Goal: Information Seeking & Learning: Learn about a topic

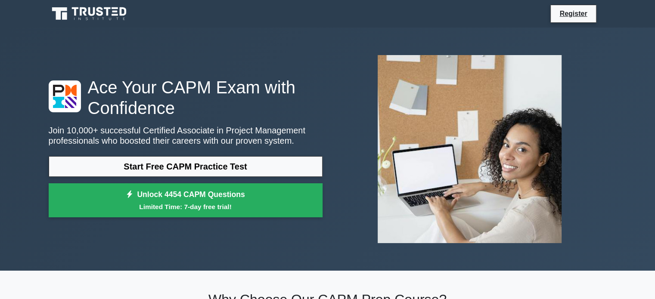
scroll to position [9, 0]
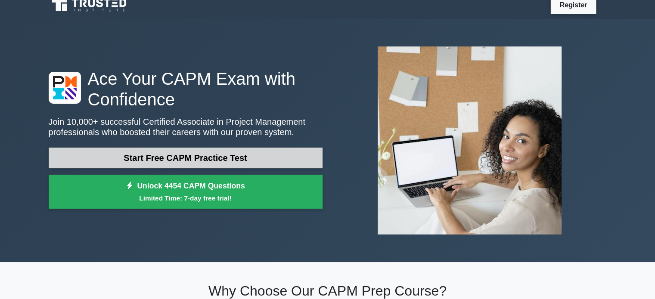
click at [220, 160] on link "Start Free CAPM Practice Test" at bounding box center [186, 158] width 274 height 21
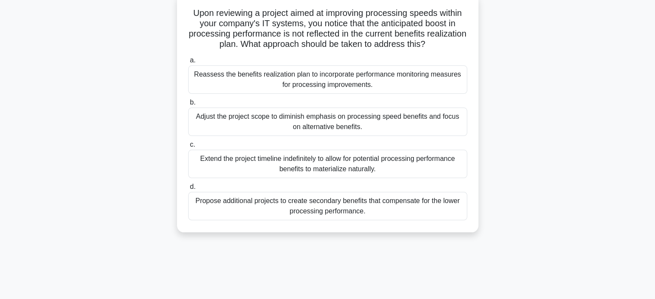
scroll to position [55, 0]
click at [299, 85] on div "Reassess the benefits realization plan to incorporate performance monitoring me…" at bounding box center [327, 79] width 279 height 28
click at [188, 62] on input "a. Reassess the benefits realization plan to incorporate performance monitoring…" at bounding box center [188, 60] width 0 height 6
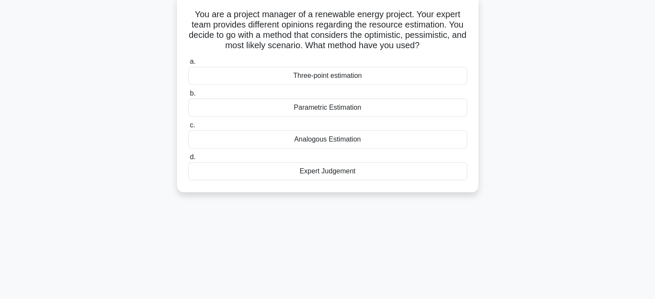
scroll to position [0, 0]
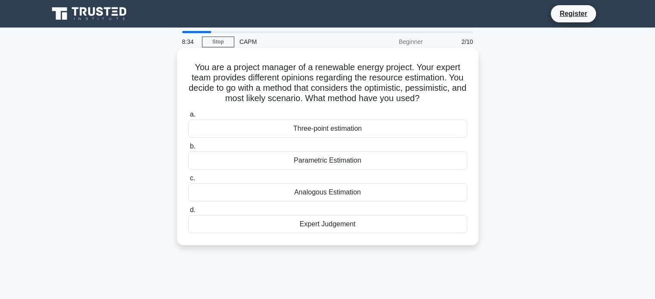
click at [311, 127] on div "Three-point estimation" at bounding box center [327, 129] width 279 height 18
click at [188, 118] on input "a. Three-point estimation" at bounding box center [188, 115] width 0 height 6
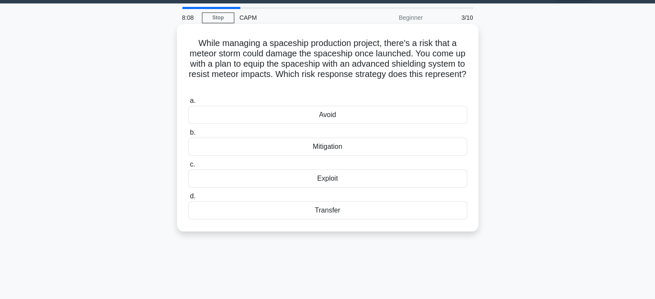
scroll to position [25, 0]
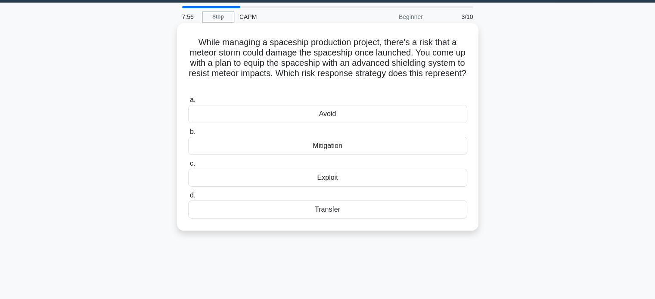
click at [326, 145] on div "Mitigation" at bounding box center [327, 146] width 279 height 18
click at [188, 135] on input "b. Mitigation" at bounding box center [188, 132] width 0 height 6
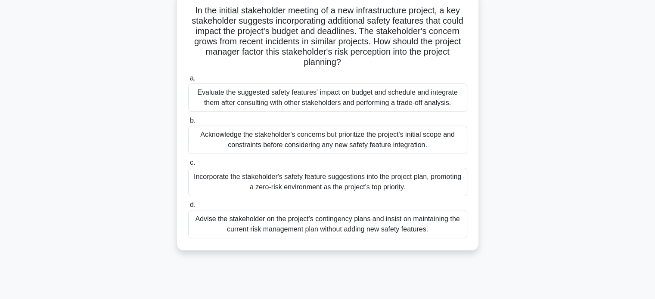
scroll to position [60, 0]
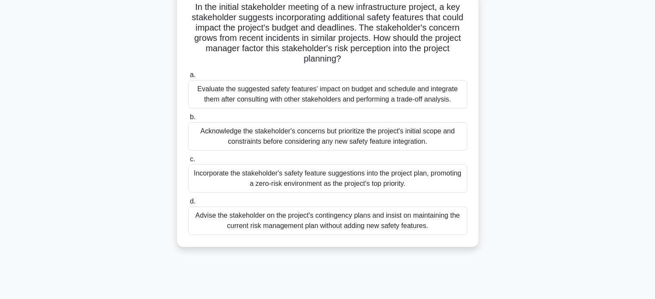
click at [257, 90] on div "Evaluate the suggested safety features' impact on budget and schedule and integ…" at bounding box center [327, 94] width 279 height 28
click at [188, 78] on input "a. Evaluate the suggested safety features' impact on budget and schedule and in…" at bounding box center [188, 75] width 0 height 6
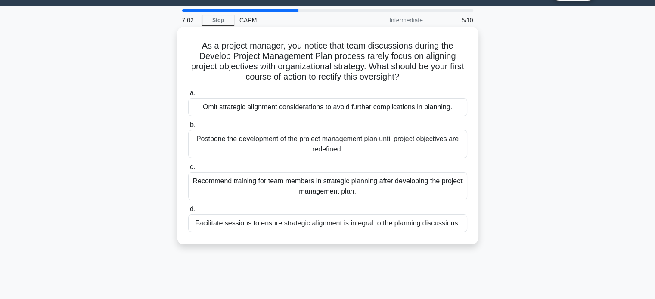
scroll to position [22, 0]
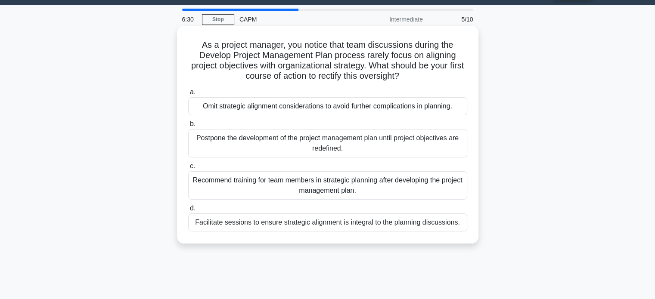
click at [315, 224] on div "Facilitate sessions to ensure strategic alignment is integral to the planning d…" at bounding box center [327, 223] width 279 height 18
click at [188, 211] on input "d. Facilitate sessions to ensure strategic alignment is integral to the plannin…" at bounding box center [188, 209] width 0 height 6
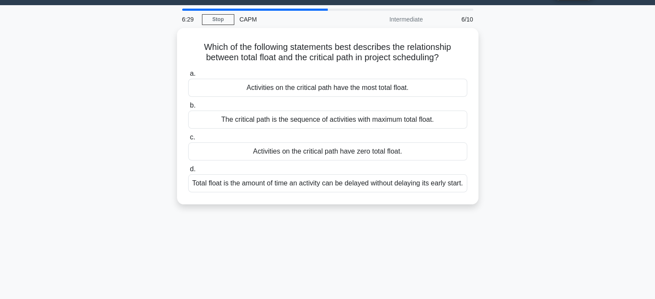
scroll to position [0, 0]
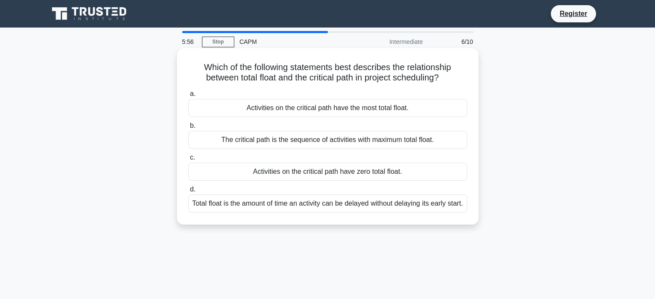
click at [304, 173] on div "Activities on the critical path have zero total float." at bounding box center [327, 172] width 279 height 18
click at [188, 161] on input "c. Activities on the critical path have zero total float." at bounding box center [188, 158] width 0 height 6
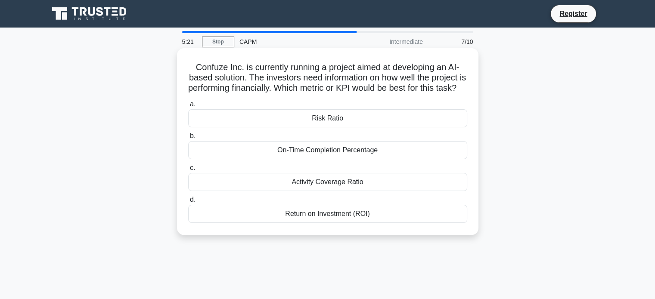
click at [308, 159] on div "On-Time Completion Percentage" at bounding box center [327, 150] width 279 height 18
click at [188, 139] on input "b. On-Time Completion Percentage" at bounding box center [188, 137] width 0 height 6
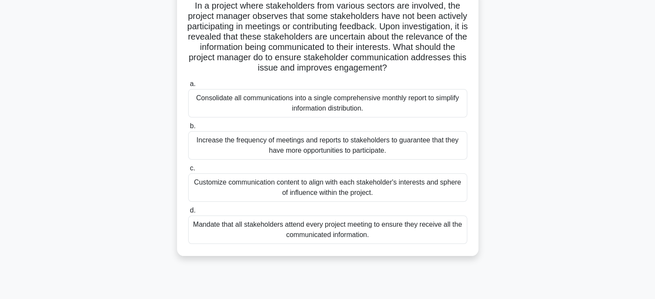
scroll to position [60, 0]
click at [292, 186] on div "Customize communication content to align with each stakeholder's interests and …" at bounding box center [327, 189] width 279 height 28
click at [188, 173] on input "c. Customize communication content to align with each stakeholder's interests a…" at bounding box center [188, 170] width 0 height 6
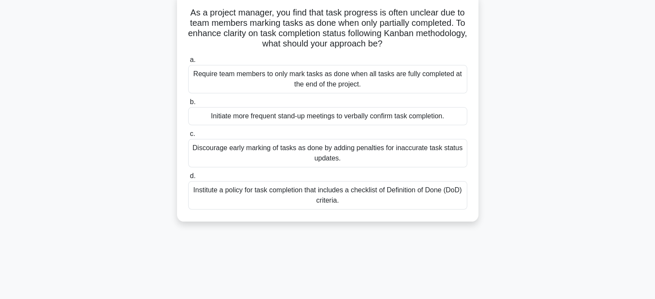
scroll to position [54, 0]
click at [331, 194] on div "Institute a policy for task completion that includes a checklist of Definition …" at bounding box center [327, 196] width 279 height 28
click at [188, 180] on input "d. Institute a policy for task completion that includes a checklist of Definiti…" at bounding box center [188, 177] width 0 height 6
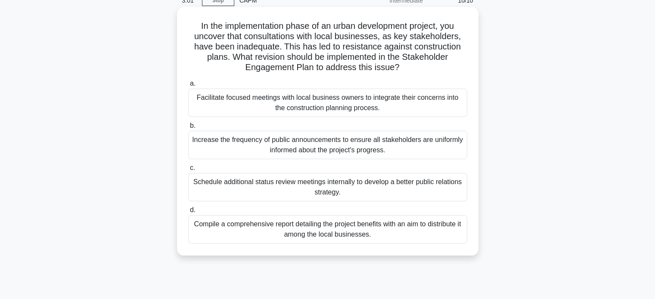
scroll to position [53, 0]
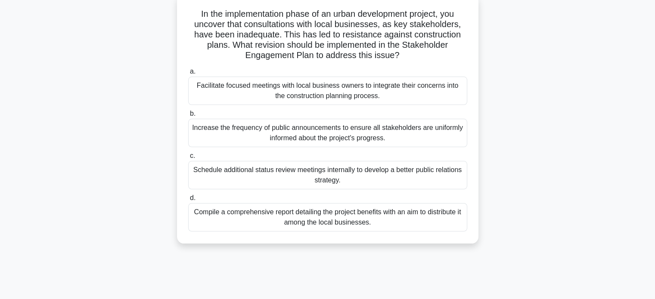
click at [270, 87] on div "Facilitate focused meetings with local business owners to integrate their conce…" at bounding box center [327, 91] width 279 height 28
click at [188, 75] on input "a. Facilitate focused meetings with local business owners to integrate their co…" at bounding box center [188, 72] width 0 height 6
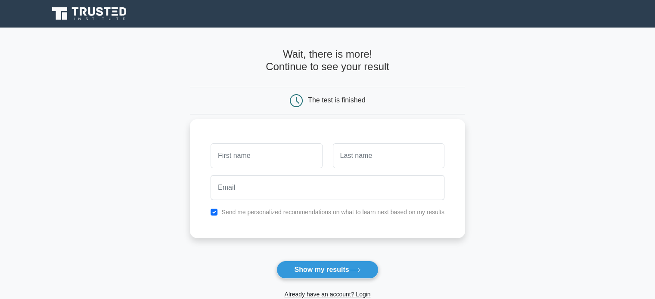
click at [273, 143] on div at bounding box center [266, 156] width 122 height 32
click at [246, 152] on input "text" at bounding box center [267, 155] width 112 height 25
type input "[PERSON_NAME]"
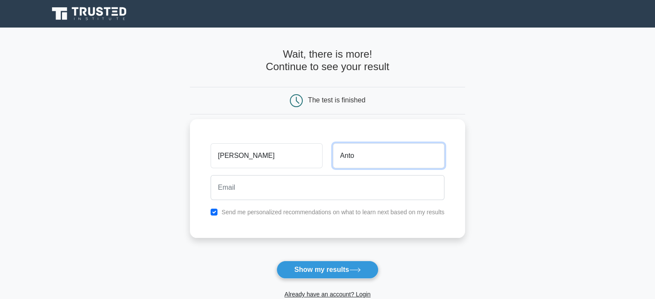
type input "Anto"
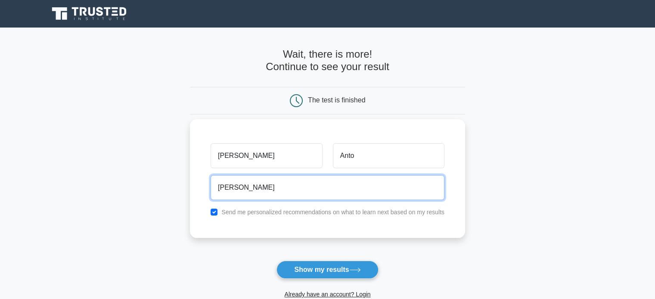
type input "Anianto0007@gmail.com"
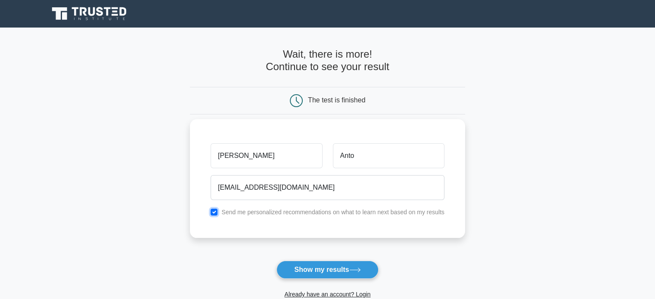
click at [215, 214] on input "checkbox" at bounding box center [214, 212] width 7 height 7
checkbox input "false"
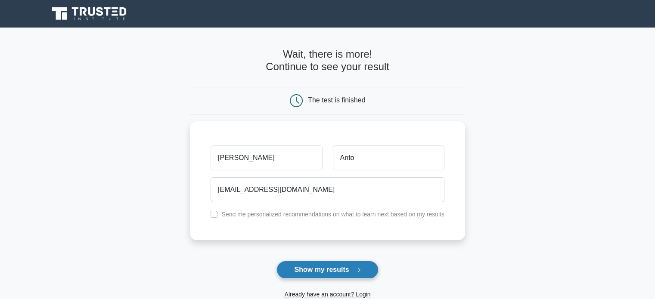
click at [317, 268] on button "Show my results" at bounding box center [328, 270] width 102 height 18
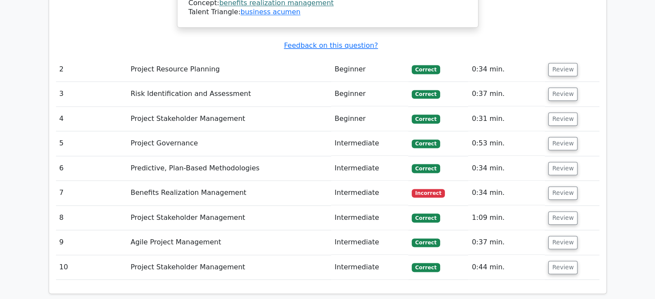
scroll to position [1216, 0]
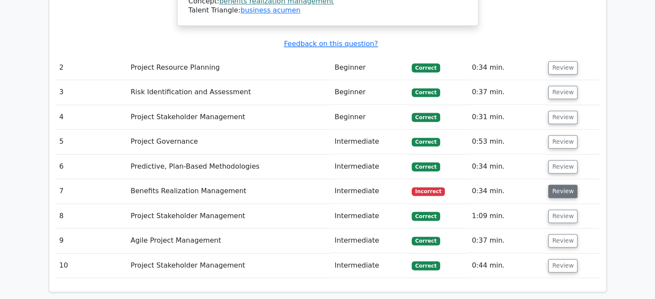
click at [561, 185] on button "Review" at bounding box center [562, 191] width 29 height 13
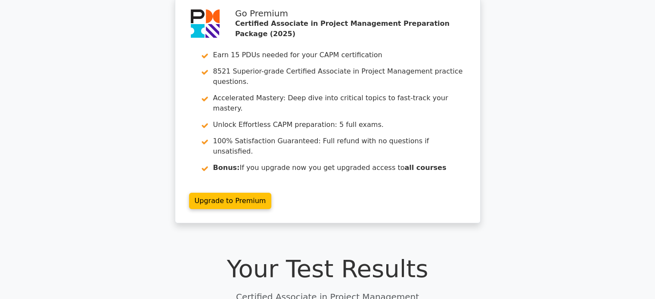
scroll to position [0, 0]
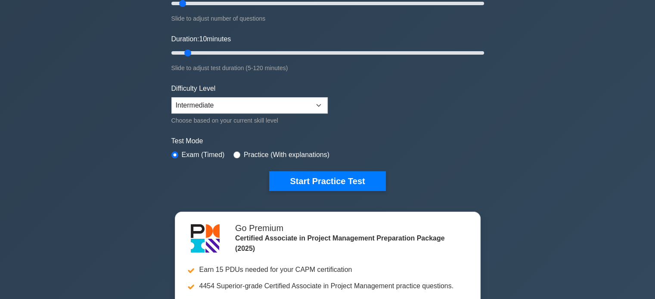
scroll to position [136, 0]
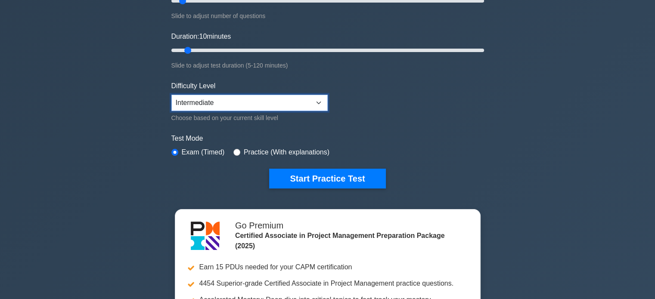
click at [319, 95] on select "Beginner Intermediate Expert" at bounding box center [249, 103] width 156 height 16
select select "expert"
click at [171, 95] on select "Beginner Intermediate Expert" at bounding box center [249, 103] width 156 height 16
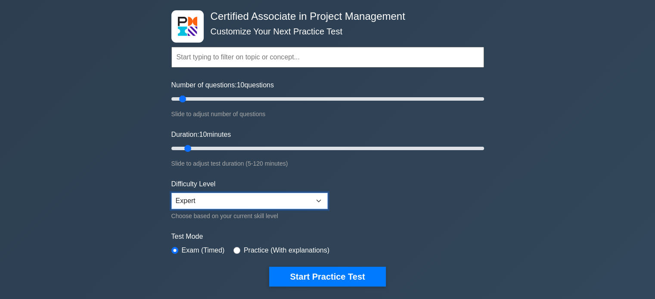
scroll to position [36, 0]
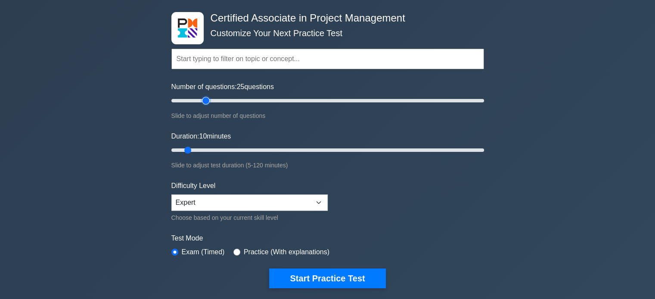
type input "25"
click at [203, 98] on input "Number of questions: 25 questions" at bounding box center [327, 101] width 313 height 10
click at [215, 148] on input "Duration: 20 minutes" at bounding box center [327, 150] width 313 height 10
type input "30"
click at [239, 148] on input "Duration: 30 minutes" at bounding box center [327, 150] width 313 height 10
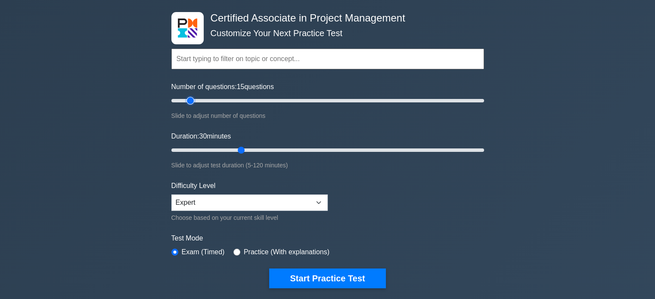
type input "15"
click at [190, 99] on input "Number of questions: 15 questions" at bounding box center [327, 101] width 313 height 10
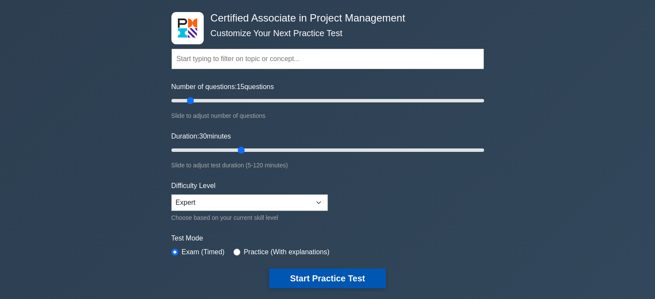
click at [328, 273] on button "Start Practice Test" at bounding box center [327, 279] width 116 height 20
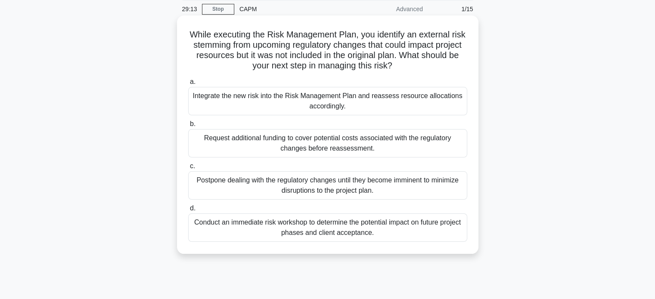
scroll to position [33, 0]
click at [298, 229] on div "Conduct an immediate risk workshop to determine the potential impact on future …" at bounding box center [327, 228] width 279 height 28
click at [188, 211] on input "d. Conduct an immediate risk workshop to determine the potential impact on futu…" at bounding box center [188, 209] width 0 height 6
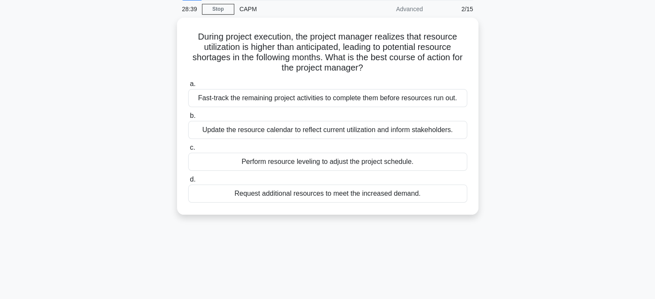
scroll to position [0, 0]
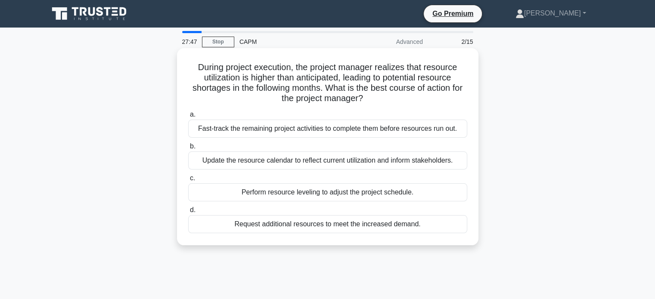
click at [275, 162] on div "Update the resource calendar to reflect current utilization and inform stakehol…" at bounding box center [327, 161] width 279 height 18
click at [188, 149] on input "b. Update the resource calendar to reflect current utilization and inform stake…" at bounding box center [188, 147] width 0 height 6
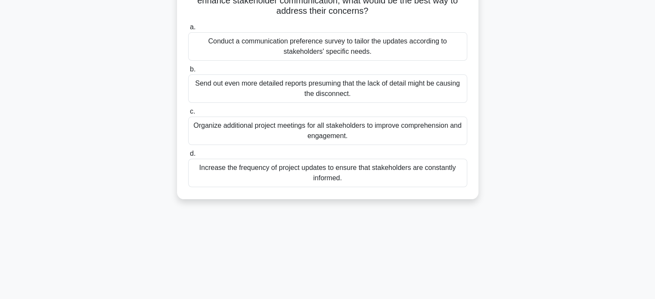
scroll to position [98, 0]
click at [293, 54] on div "Conduct a communication preference survey to tailor the updates according to st…" at bounding box center [327, 46] width 279 height 28
click at [188, 30] on input "a. Conduct a communication preference survey to tailor the updates according to…" at bounding box center [188, 27] width 0 height 6
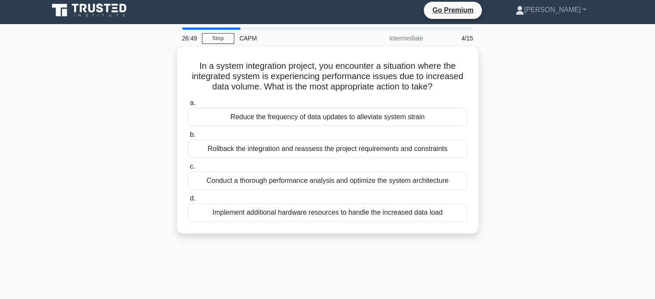
scroll to position [0, 0]
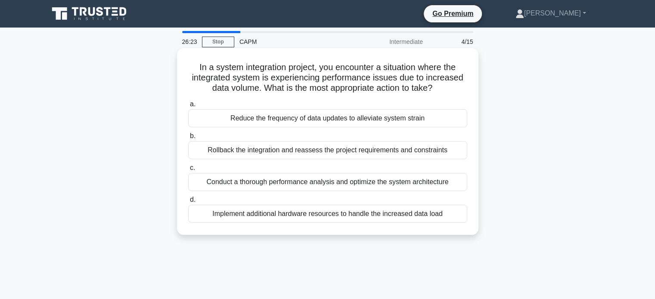
click at [328, 182] on div "Conduct a thorough performance analysis and optimize the system architecture" at bounding box center [327, 182] width 279 height 18
click at [188, 171] on input "c. Conduct a thorough performance analysis and optimize the system architecture" at bounding box center [188, 168] width 0 height 6
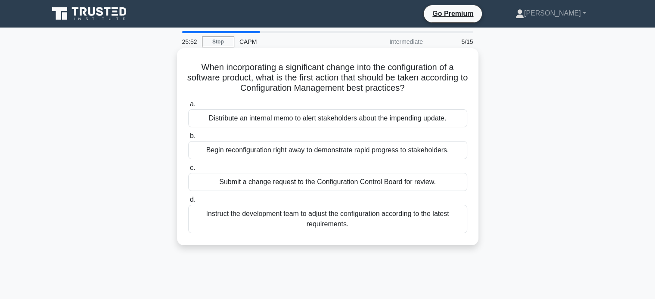
click at [348, 188] on div "Submit a change request to the Configuration Control Board for review." at bounding box center [327, 182] width 279 height 18
click at [188, 171] on input "c. Submit a change request to the Configuration Control Board for review." at bounding box center [188, 168] width 0 height 6
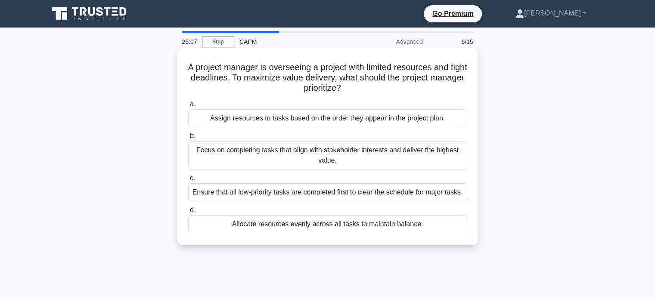
click at [316, 164] on div "Focus on completing tasks that align with stakeholder interests and deliver the…" at bounding box center [327, 155] width 279 height 28
click at [188, 139] on input "b. Focus on completing tasks that align with stakeholder interests and deliver …" at bounding box center [188, 137] width 0 height 6
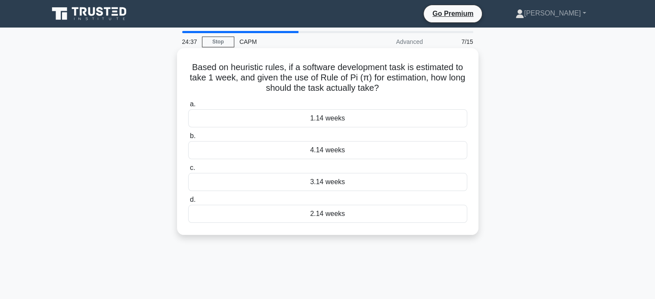
click at [317, 182] on div "3.14 weeks" at bounding box center [327, 182] width 279 height 18
click at [188, 171] on input "c. 3.14 weeks" at bounding box center [188, 168] width 0 height 6
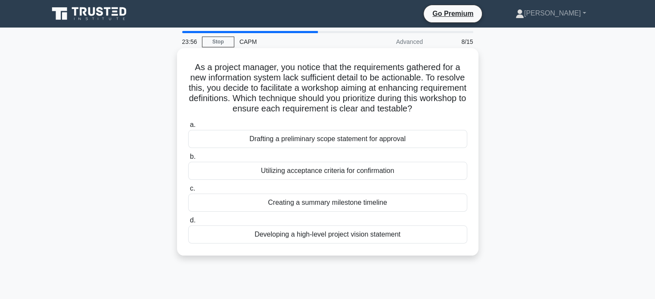
click at [334, 172] on div "Utilizing acceptance criteria for confirmation" at bounding box center [327, 171] width 279 height 18
click at [188, 160] on input "b. Utilizing acceptance criteria for confirmation" at bounding box center [188, 157] width 0 height 6
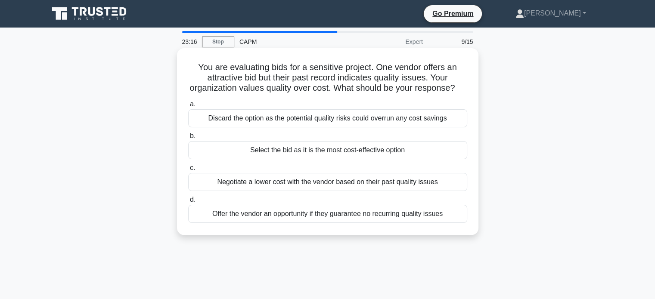
click at [302, 127] on div "Discard the option as the potential quality risks could overrun any cost savings" at bounding box center [327, 118] width 279 height 18
click at [188, 107] on input "a. Discard the option as the potential quality risks could overrun any cost sav…" at bounding box center [188, 105] width 0 height 6
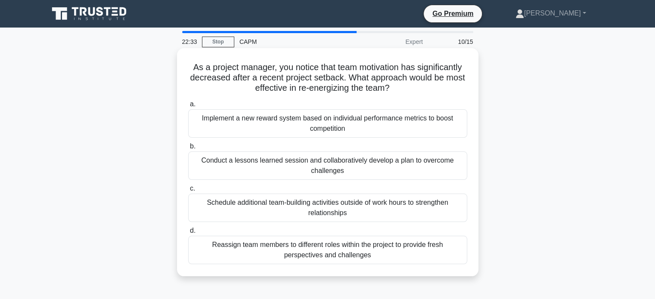
click at [340, 126] on div "Implement a new reward system based on individual performance metrics to boost …" at bounding box center [327, 123] width 279 height 28
click at [188, 107] on input "a. Implement a new reward system based on individual performance metrics to boo…" at bounding box center [188, 105] width 0 height 6
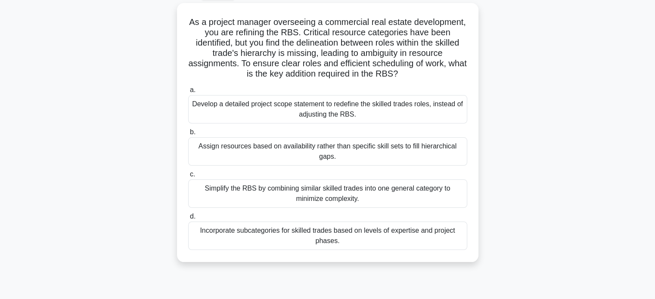
scroll to position [48, 0]
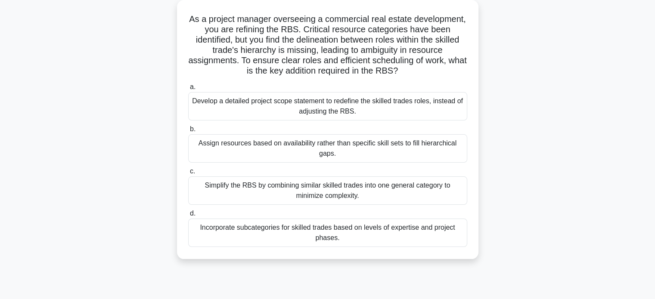
click at [308, 108] on div "Develop a detailed project scope statement to redefine the skilled trades roles…" at bounding box center [327, 106] width 279 height 28
click at [188, 90] on input "a. Develop a detailed project scope statement to redefine the skilled trades ro…" at bounding box center [188, 87] width 0 height 6
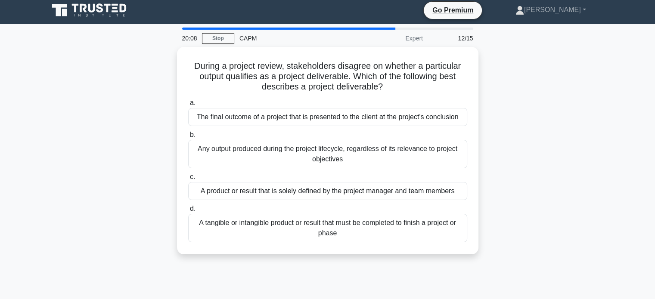
scroll to position [0, 0]
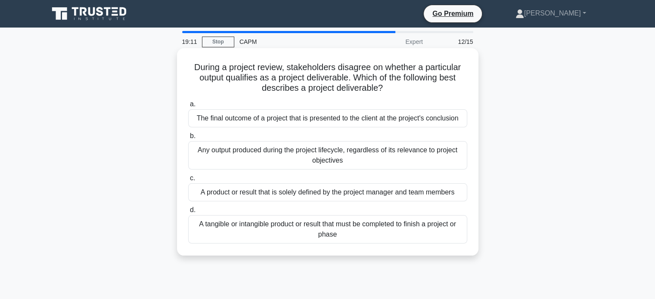
click at [330, 117] on div "The final outcome of a project that is presented to the client at the project's…" at bounding box center [327, 118] width 279 height 18
click at [188, 107] on input "a. The final outcome of a project that is presented to the client at the projec…" at bounding box center [188, 105] width 0 height 6
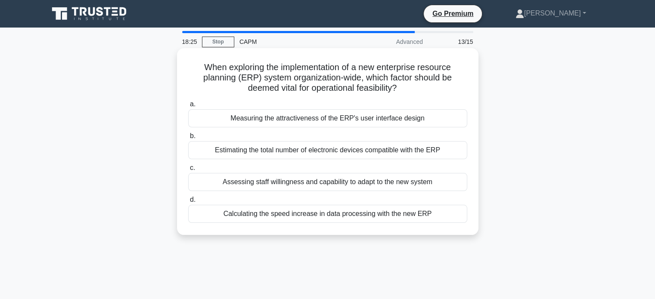
click at [280, 180] on div "Assessing staff willingness and capability to adapt to the new system" at bounding box center [327, 182] width 279 height 18
click at [188, 171] on input "c. Assessing staff willingness and capability to adapt to the new system" at bounding box center [188, 168] width 0 height 6
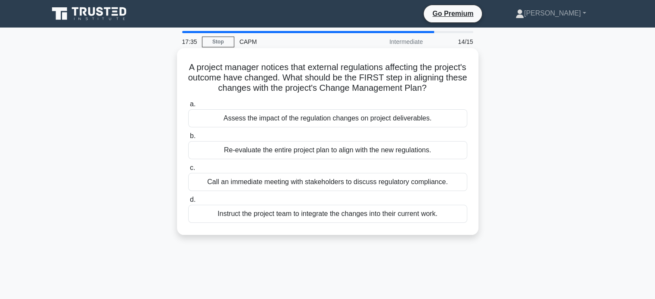
click at [350, 190] on div "Call an immediate meeting with stakeholders to discuss regulatory compliance." at bounding box center [327, 182] width 279 height 18
click at [188, 171] on input "c. Call an immediate meeting with stakeholders to discuss regulatory compliance." at bounding box center [188, 168] width 0 height 6
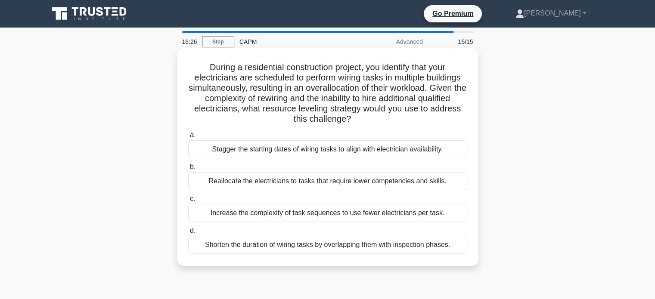
click at [316, 245] on div "Shorten the duration of wiring tasks by overlapping them with inspection phases." at bounding box center [327, 245] width 279 height 18
click at [188, 234] on input "d. Shorten the duration of wiring tasks by overlapping them with inspection pha…" at bounding box center [188, 231] width 0 height 6
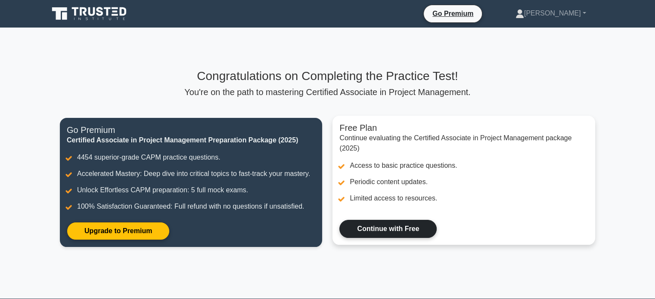
click at [401, 230] on link "Continue with Free" at bounding box center [387, 229] width 97 height 18
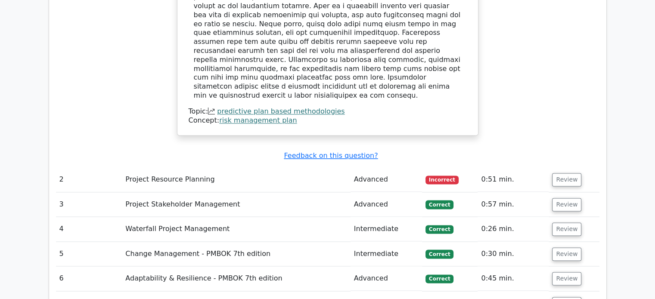
scroll to position [1119, 0]
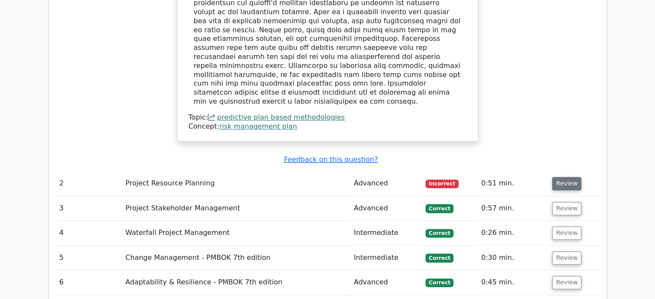
click at [561, 177] on button "Review" at bounding box center [566, 183] width 29 height 13
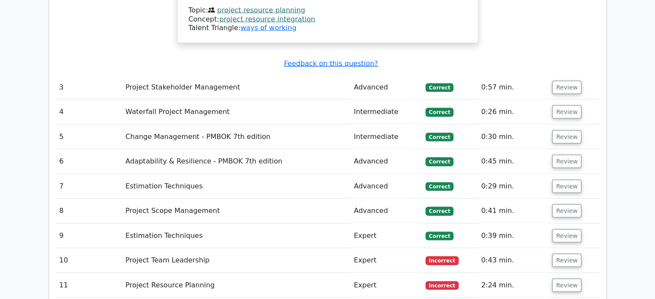
scroll to position [1649, 0]
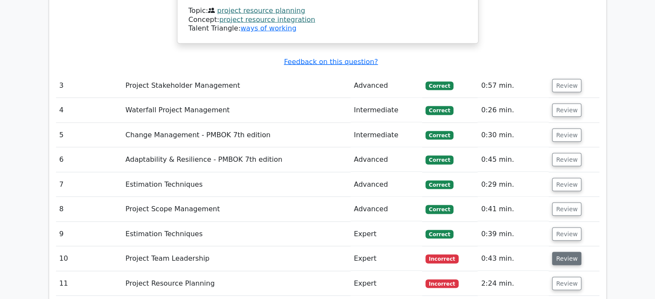
click at [568, 252] on button "Review" at bounding box center [566, 258] width 29 height 13
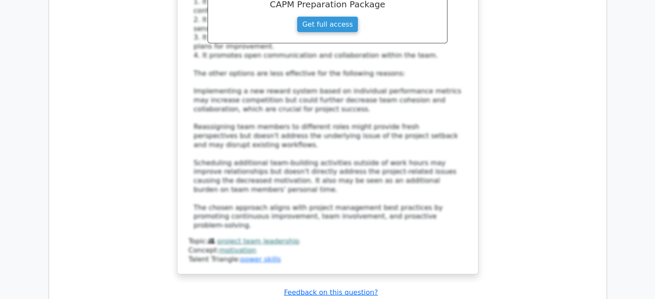
scroll to position [2272, 0]
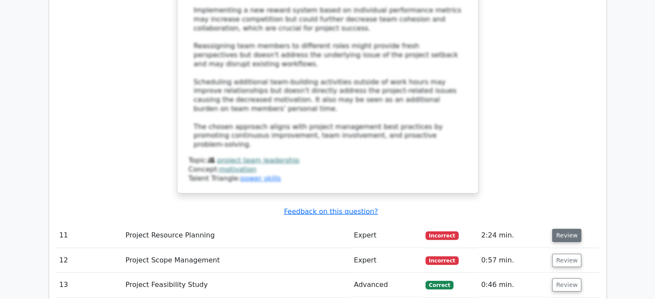
click at [559, 229] on button "Review" at bounding box center [566, 235] width 29 height 13
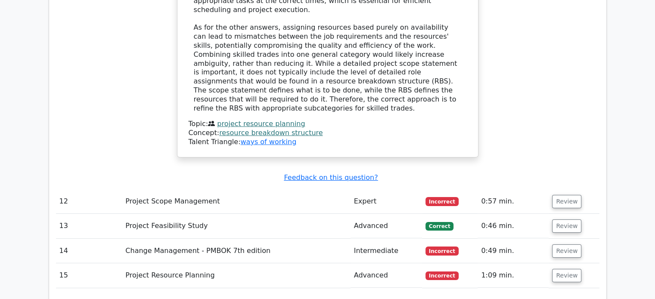
scroll to position [2834, 0]
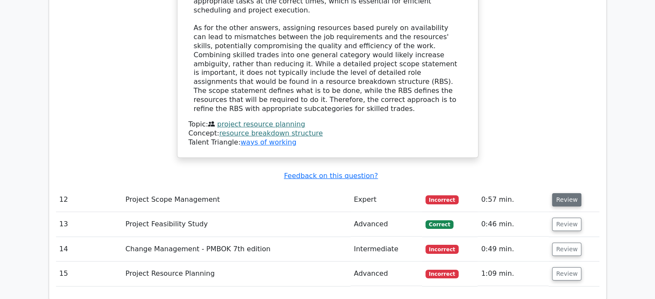
click at [556, 193] on button "Review" at bounding box center [566, 199] width 29 height 13
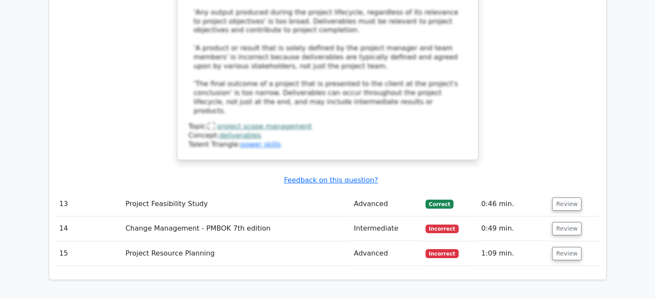
scroll to position [3386, 0]
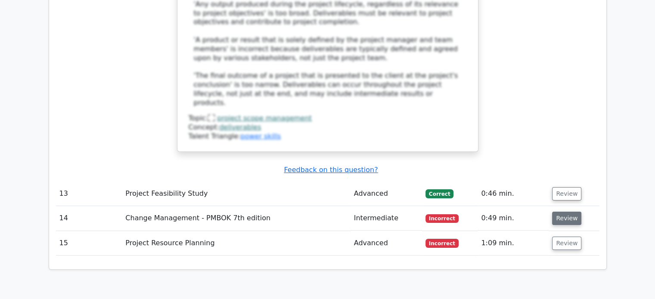
click at [564, 212] on button "Review" at bounding box center [566, 218] width 29 height 13
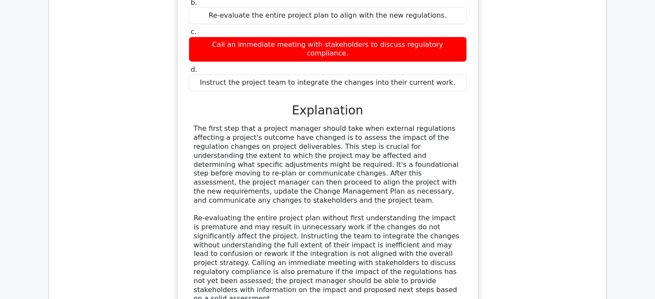
scroll to position [3704, 0]
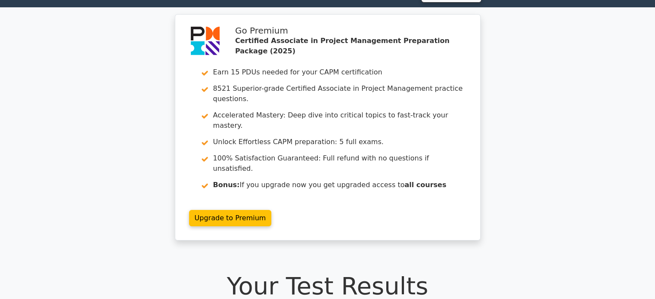
scroll to position [0, 0]
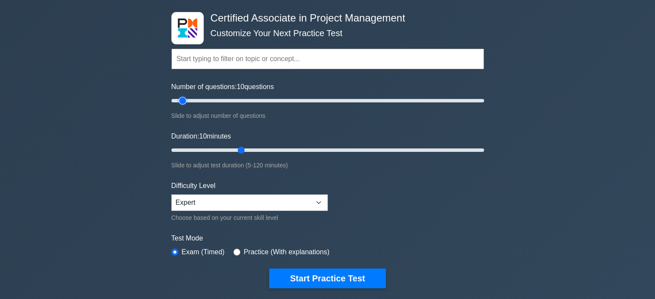
click at [179, 100] on input "Number of questions: 10 questions" at bounding box center [327, 101] width 313 height 10
type input "5"
click at [176, 100] on input "Number of questions: 10 questions" at bounding box center [327, 101] width 313 height 10
click at [309, 206] on select "Beginner Intermediate Expert" at bounding box center [249, 203] width 156 height 16
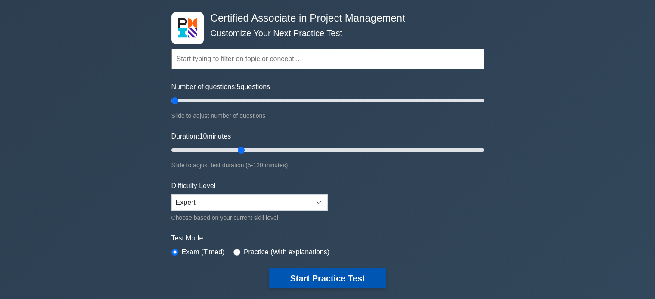
drag, startPoint x: 405, startPoint y: 255, endPoint x: 336, endPoint y: 279, distance: 73.0
click at [336, 279] on form "Topics Project Scope Management Project Time Management Project Cost Management…" at bounding box center [327, 155] width 313 height 266
click at [336, 279] on button "Start Practice Test" at bounding box center [327, 279] width 116 height 20
click at [319, 271] on button "Start Practice Test" at bounding box center [327, 279] width 116 height 20
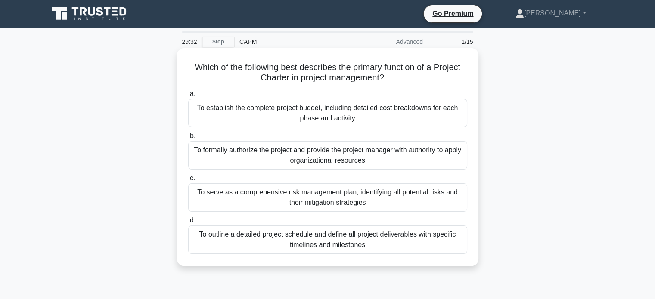
click at [369, 118] on div "To establish the complete project budget, including detailed cost breakdowns fo…" at bounding box center [327, 113] width 279 height 28
click at [188, 97] on input "a. To establish the complete project budget, including detailed cost breakdowns…" at bounding box center [188, 94] width 0 height 6
